Goal: Task Accomplishment & Management: Use online tool/utility

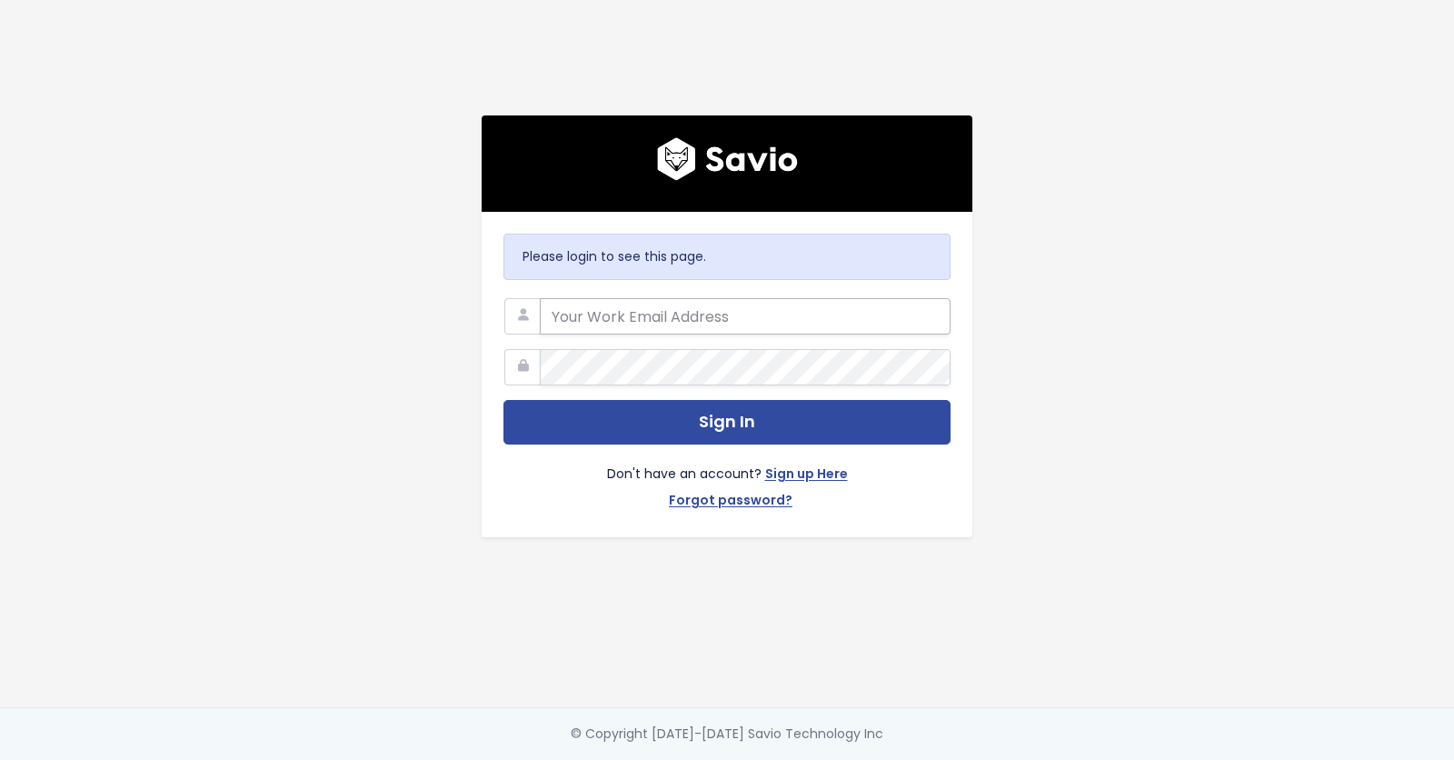
click at [626, 317] on input "email" at bounding box center [745, 316] width 411 height 36
click at [919, 759] on com-1password-button at bounding box center [727, 760] width 1454 height 0
type input "customerservice@hole19golf.com"
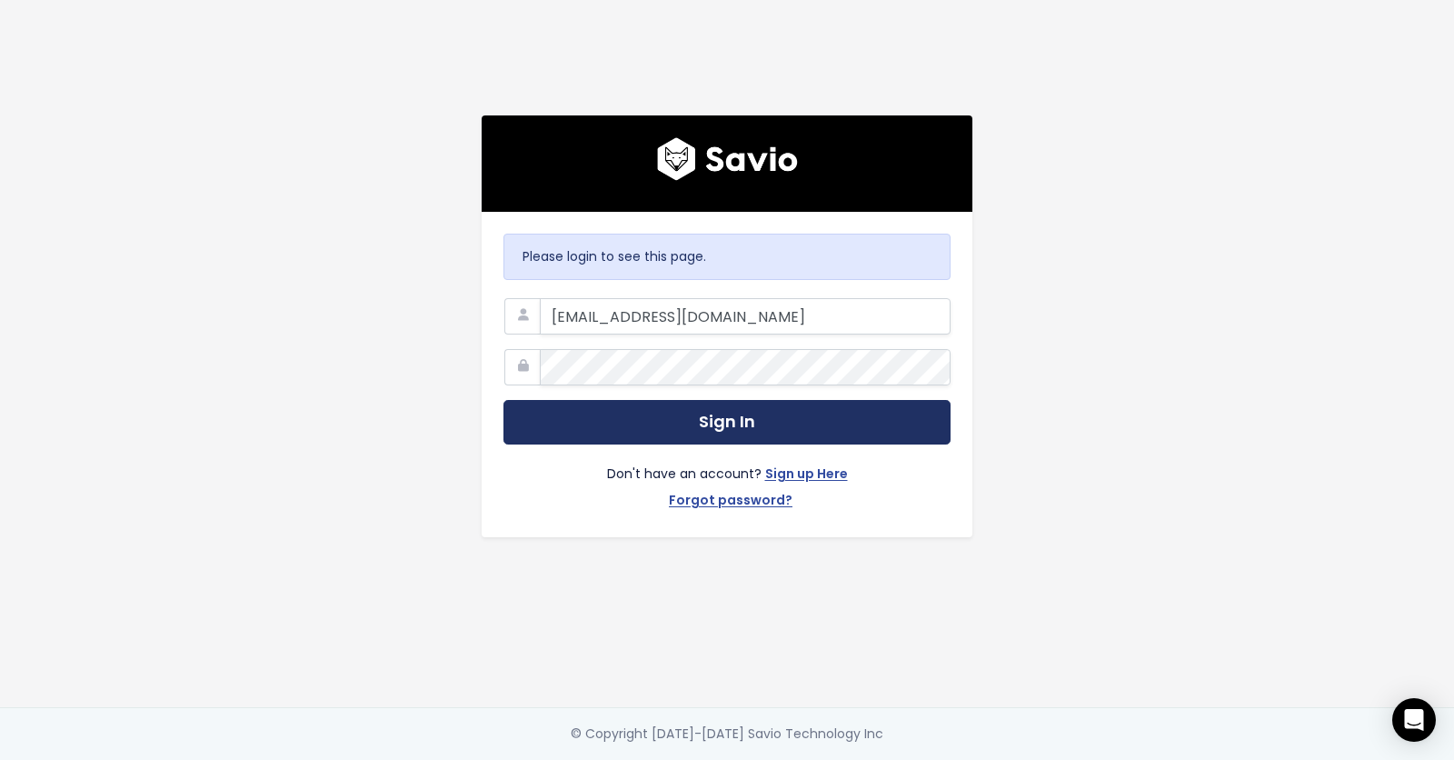
click at [677, 425] on button "Sign In" at bounding box center [726, 422] width 447 height 45
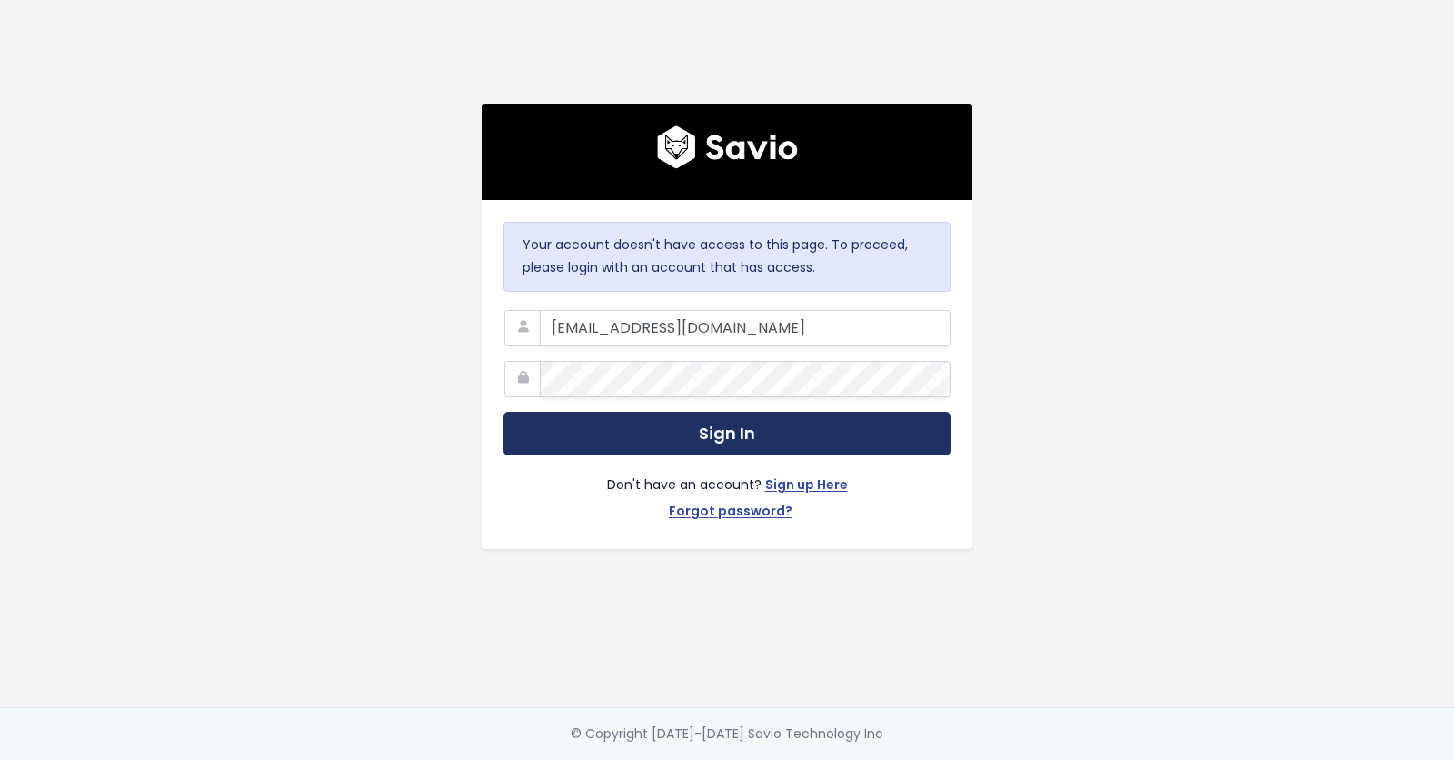
click at [641, 431] on button "Sign In" at bounding box center [726, 434] width 447 height 45
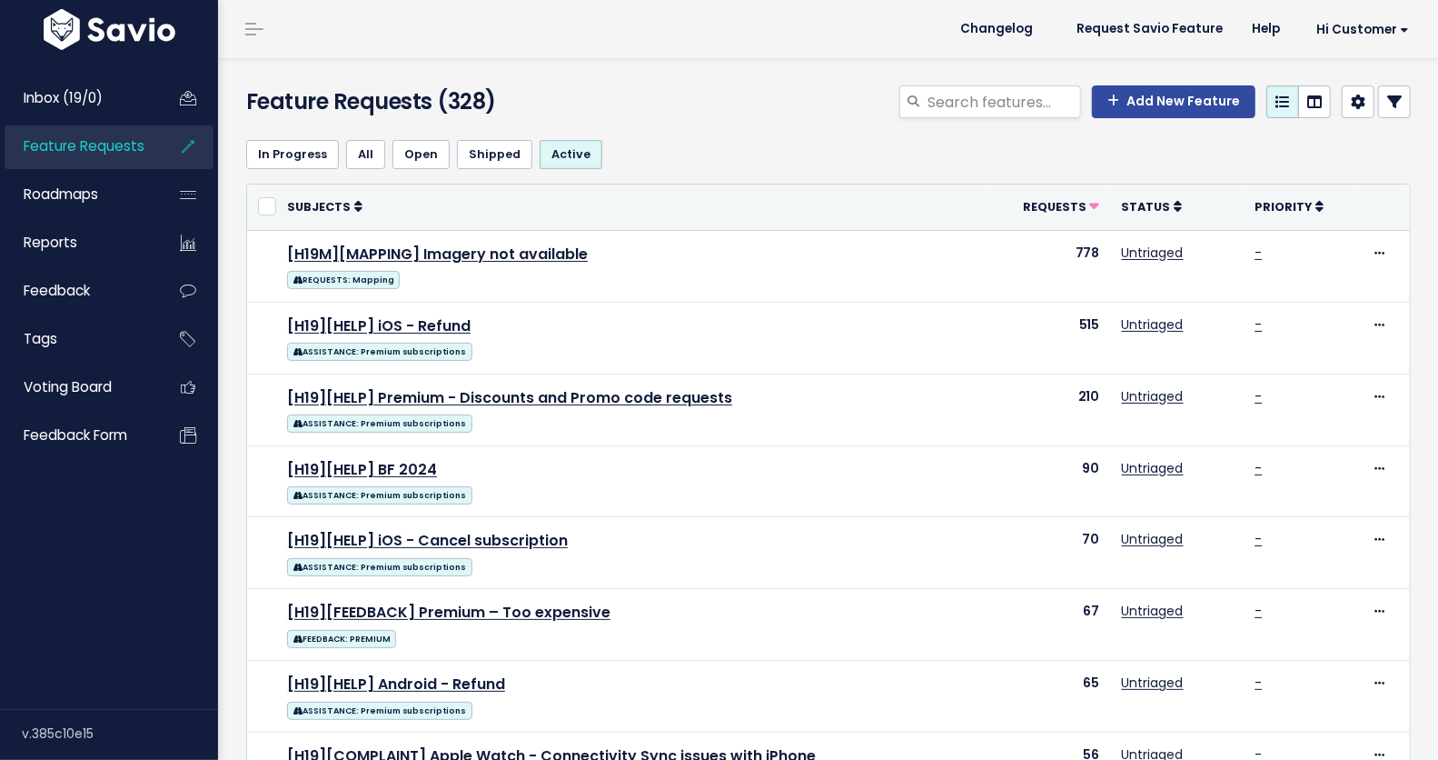
click at [84, 154] on span "Feature Requests" at bounding box center [84, 145] width 121 height 19
select select
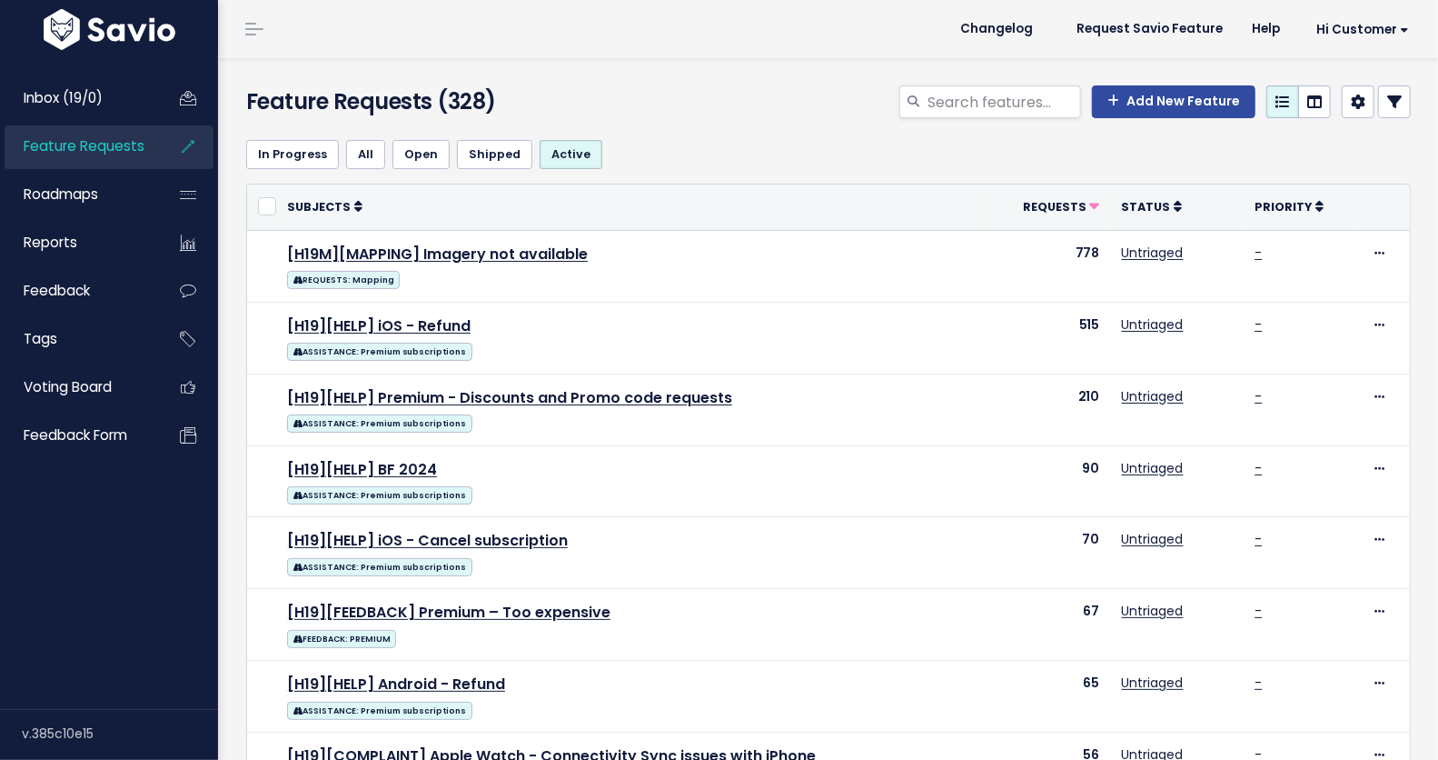
click at [1391, 104] on link at bounding box center [1394, 101] width 33 height 33
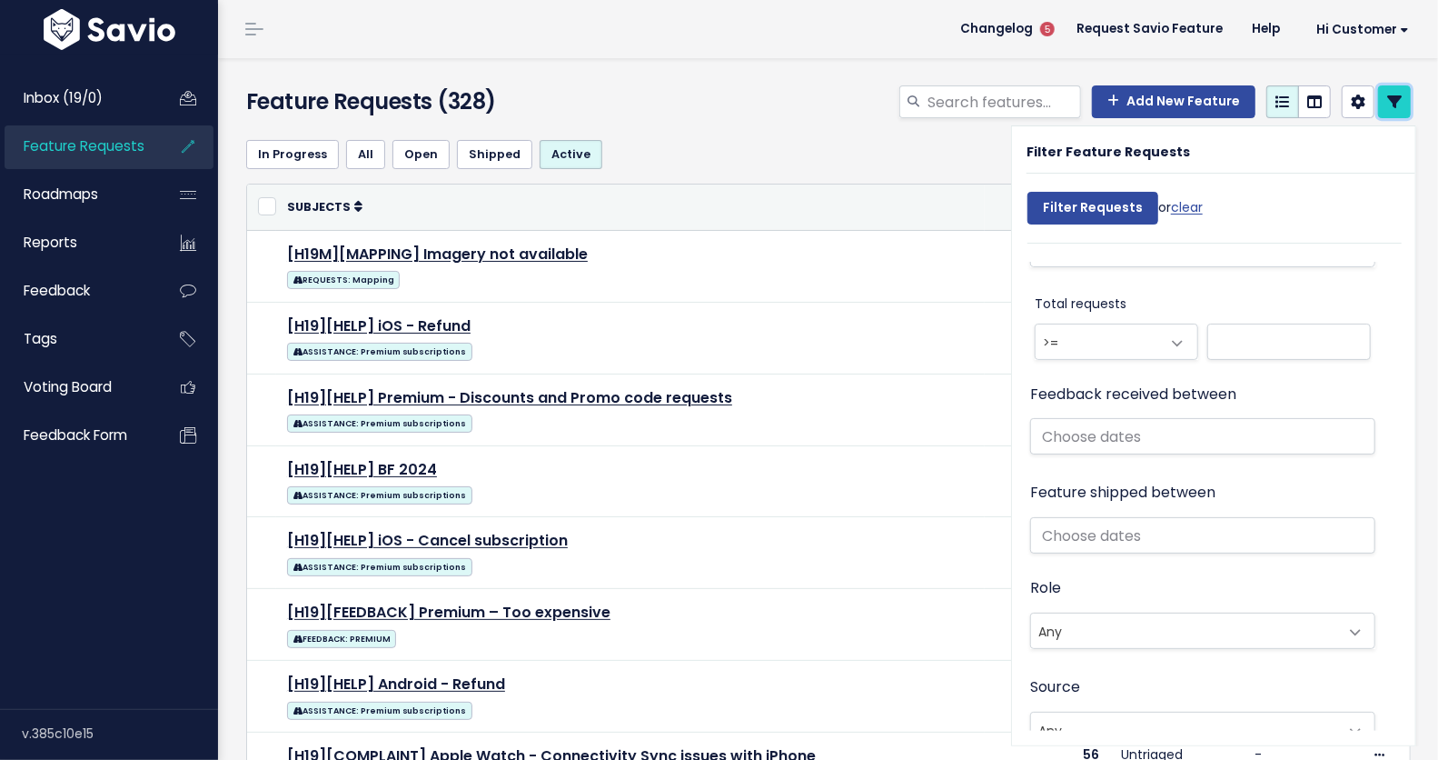
scroll to position [1056, 0]
click at [1098, 430] on input "text" at bounding box center [1202, 436] width 345 height 36
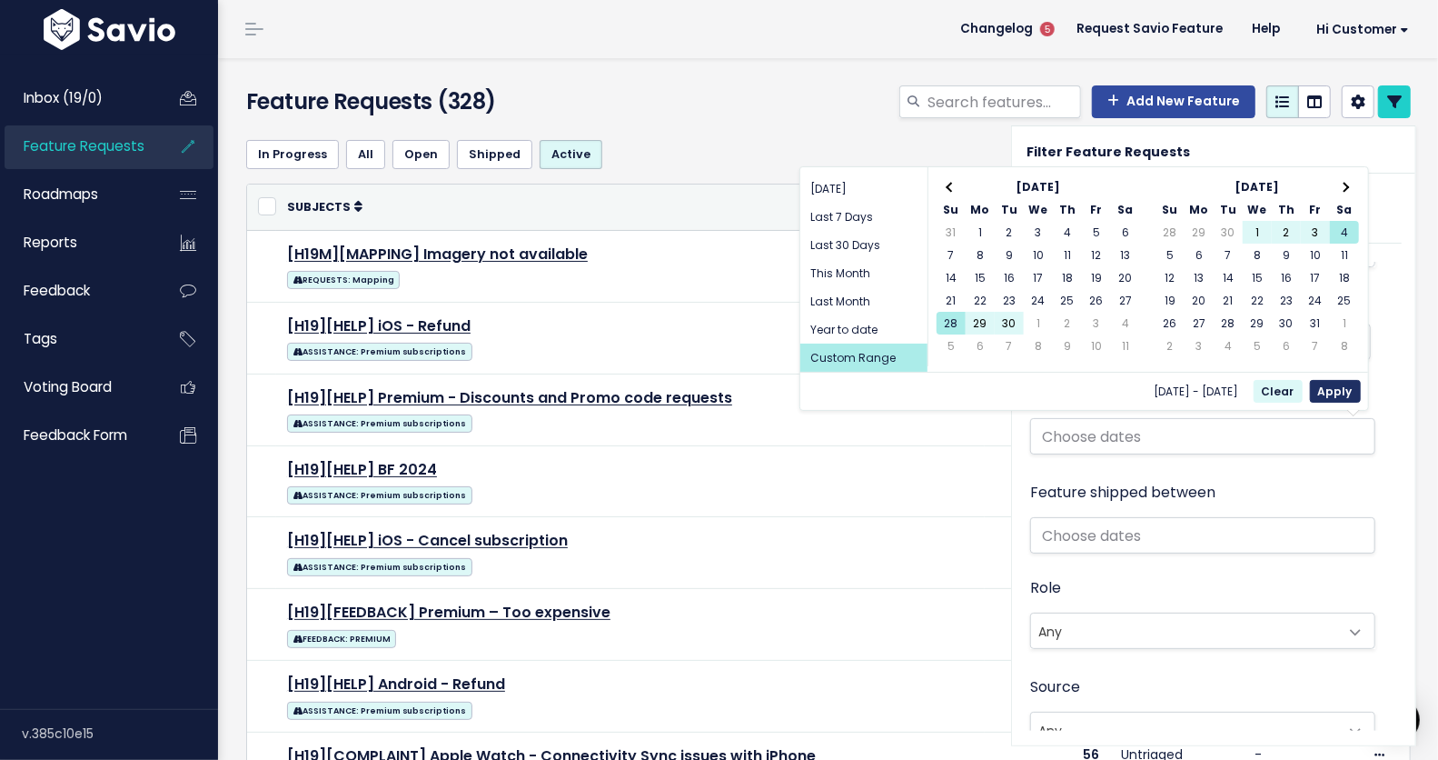
click at [1340, 383] on button "Apply" at bounding box center [1335, 391] width 51 height 23
type input "[DATE] - [DATE]"
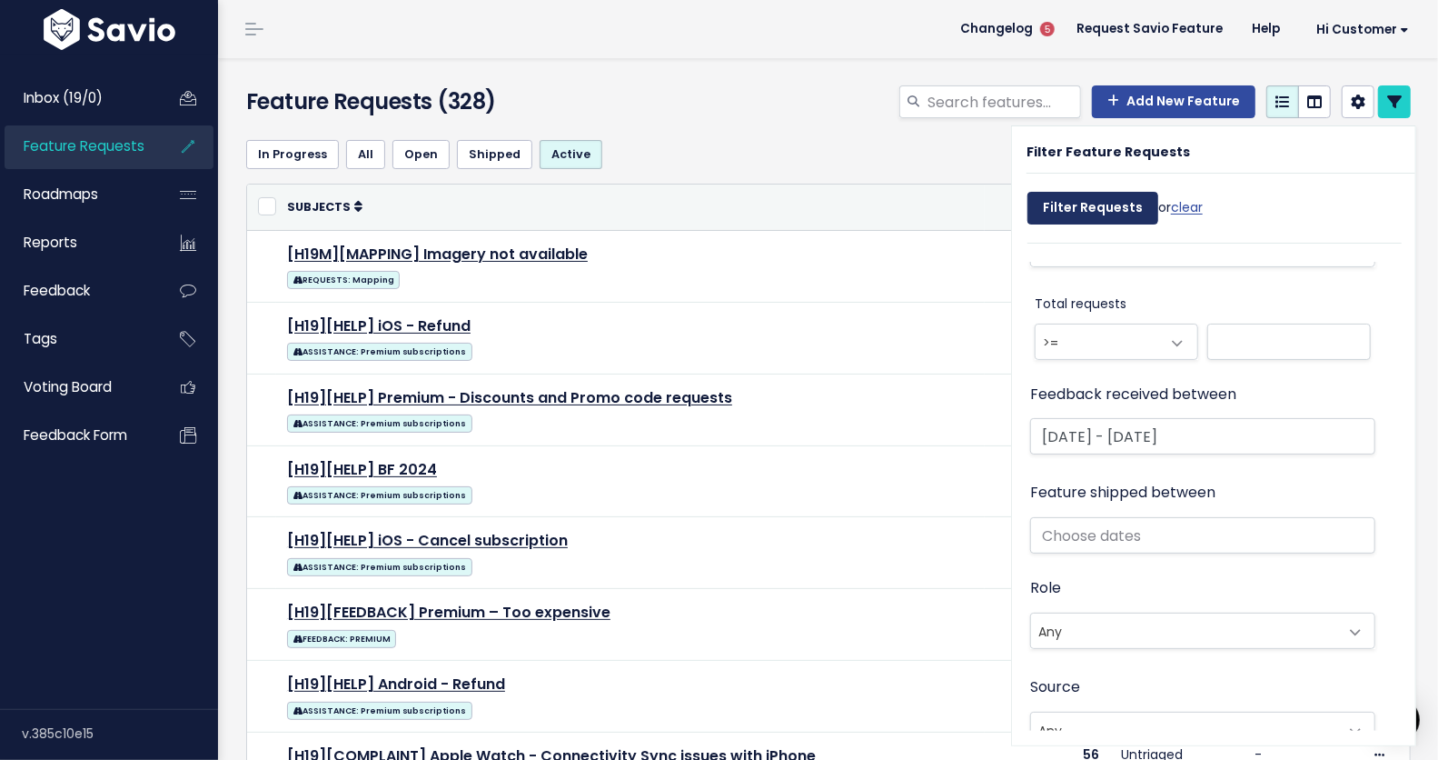
click at [1059, 212] on input "Filter Requests" at bounding box center [1093, 208] width 131 height 33
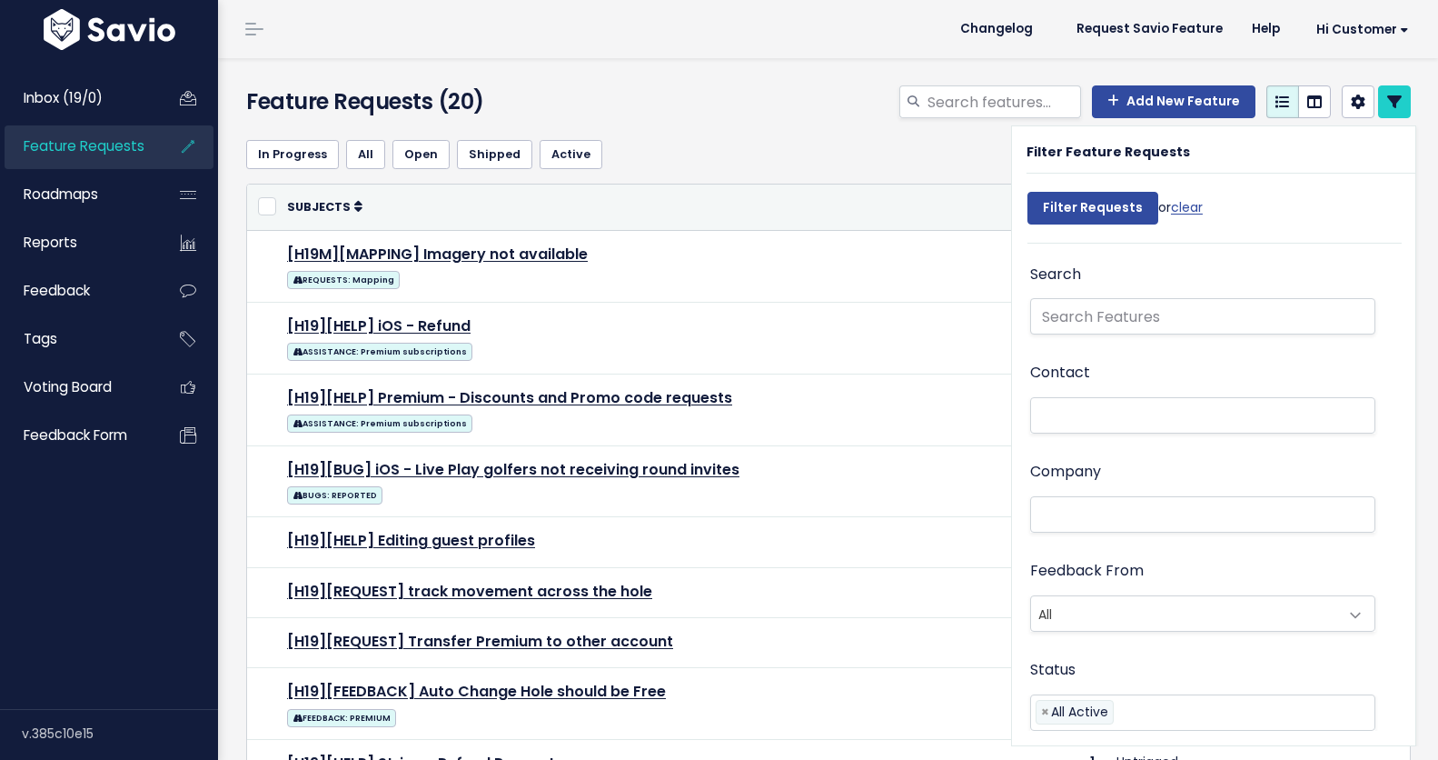
select select
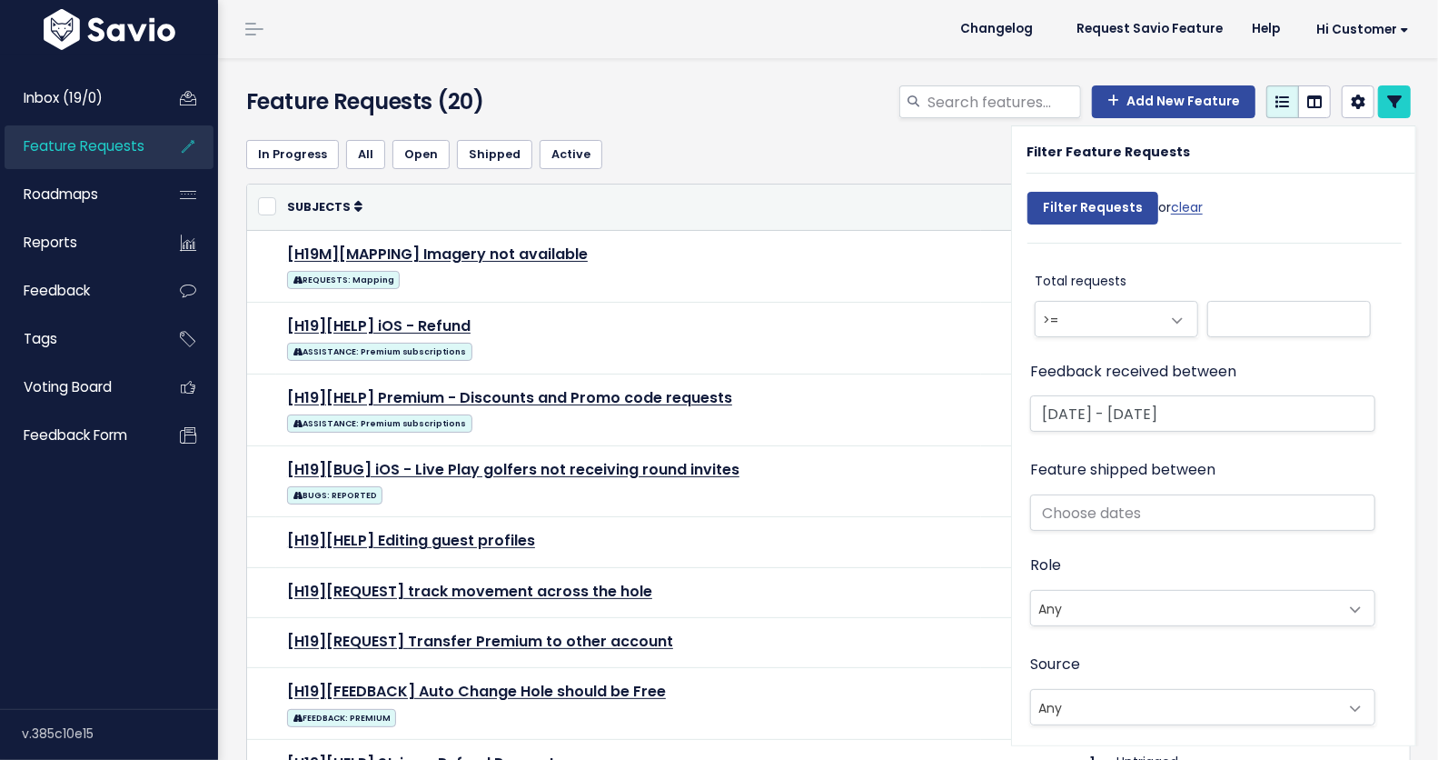
scroll to position [1162, 0]
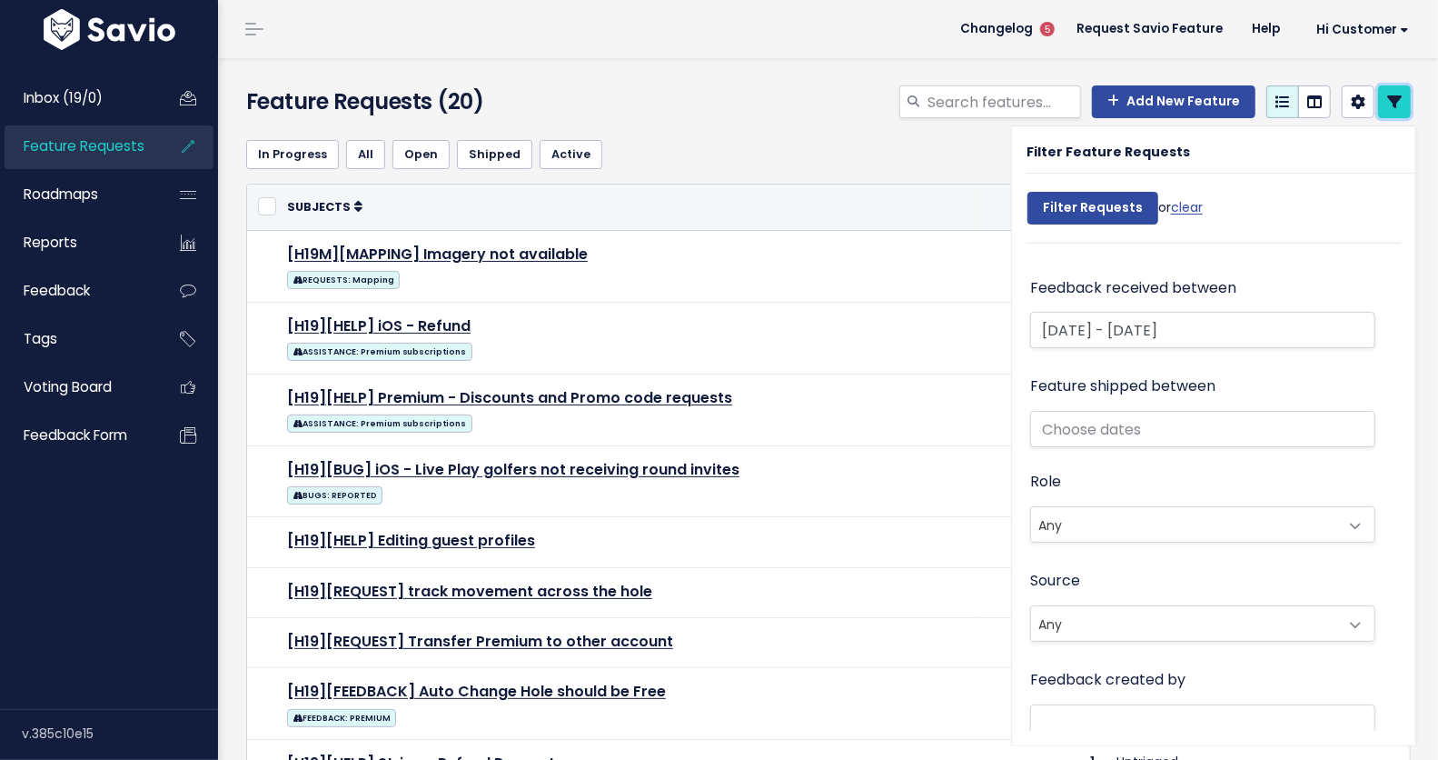
click at [1395, 99] on link at bounding box center [1394, 101] width 33 height 33
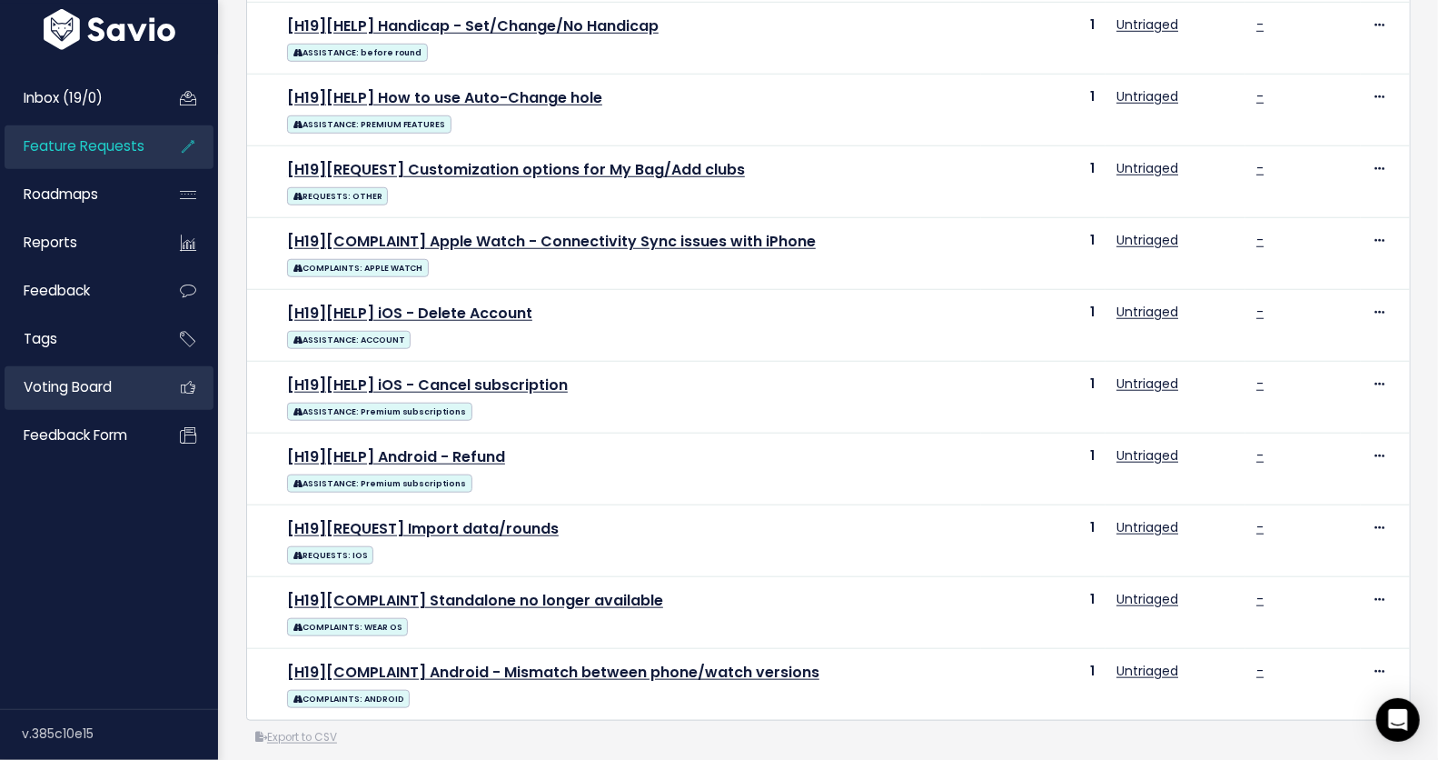
scroll to position [894, 0]
